Goal: Register for event/course

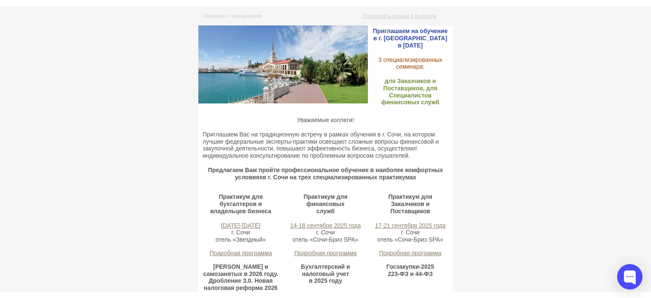
click at [381, 81] on strong "для Заказчиков и Поставщиков, для Специалистов финансовых служб" at bounding box center [410, 92] width 58 height 28
click at [393, 83] on strong "для Заказчиков и Поставщиков, для Специалистов финансовых служб" at bounding box center [410, 92] width 58 height 28
click at [381, 81] on strong "для Заказчиков и Поставщиков, для Специалистов финансовых служб" at bounding box center [410, 92] width 58 height 28
click at [382, 81] on strong "для Заказчиков и Поставщиков, для Специалистов финансовых служб" at bounding box center [410, 92] width 58 height 28
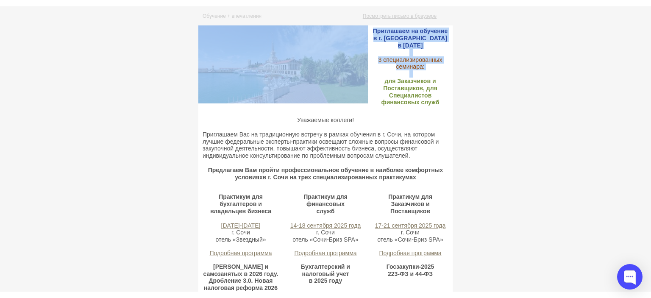
click at [383, 82] on strong "для Заказчиков и Поставщиков, для Специалистов финансовых служб" at bounding box center [410, 92] width 58 height 28
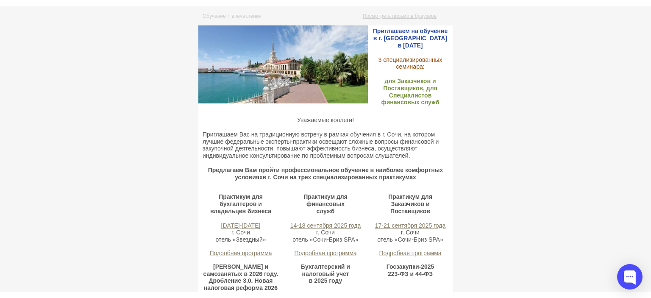
click at [405, 89] on strong "для Заказчиков и Поставщиков, для Специалистов финансовых служб" at bounding box center [410, 92] width 58 height 28
drag, startPoint x: 372, startPoint y: 135, endPoint x: 322, endPoint y: 135, distance: 50.4
click at [322, 135] on p "Приглашаем Вас на традиционную встречу в рамках обучения в г. Сочи, на котором …" at bounding box center [325, 145] width 246 height 28
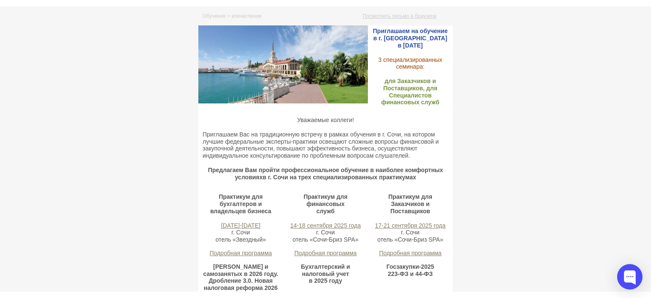
click at [305, 143] on p "Приглашаем Вас на традиционную встречу в рамках обучения в г. Сочи, на котором …" at bounding box center [325, 145] width 246 height 28
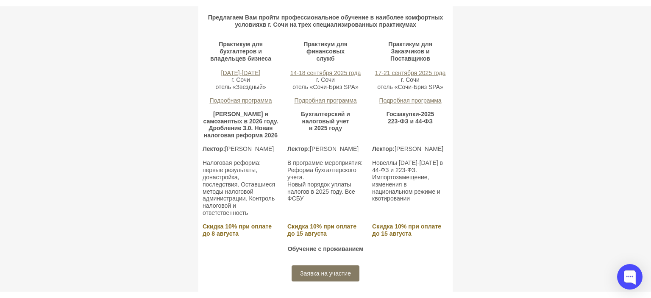
scroll to position [169, 0]
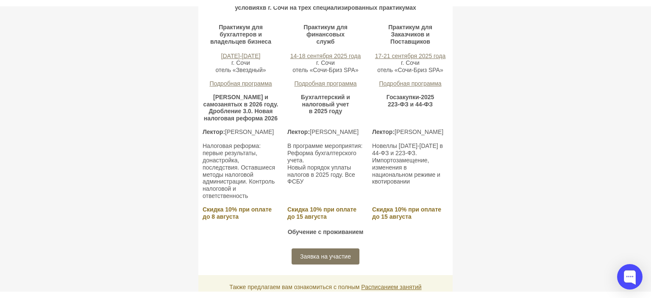
click at [224, 84] on link "Подробная программа" at bounding box center [240, 83] width 62 height 7
